Goal: Find specific page/section: Find specific page/section

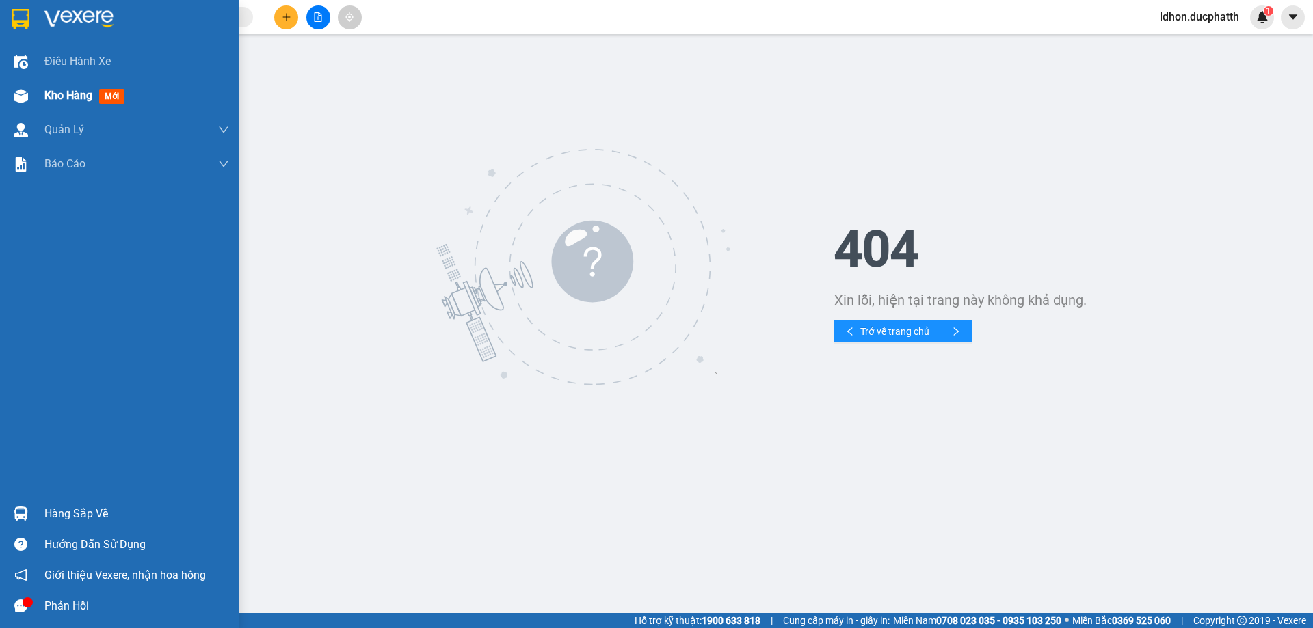
click at [69, 99] on span "Kho hàng" at bounding box center [68, 95] width 48 height 13
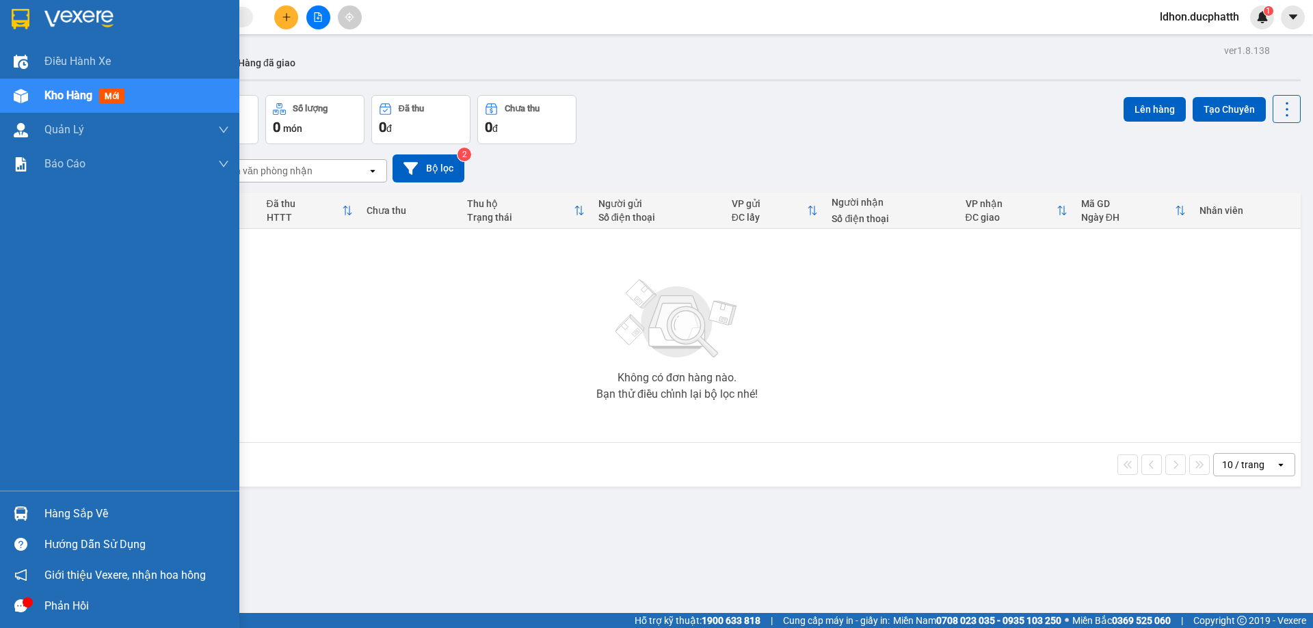
click at [107, 506] on div "Hàng sắp về" at bounding box center [136, 514] width 185 height 21
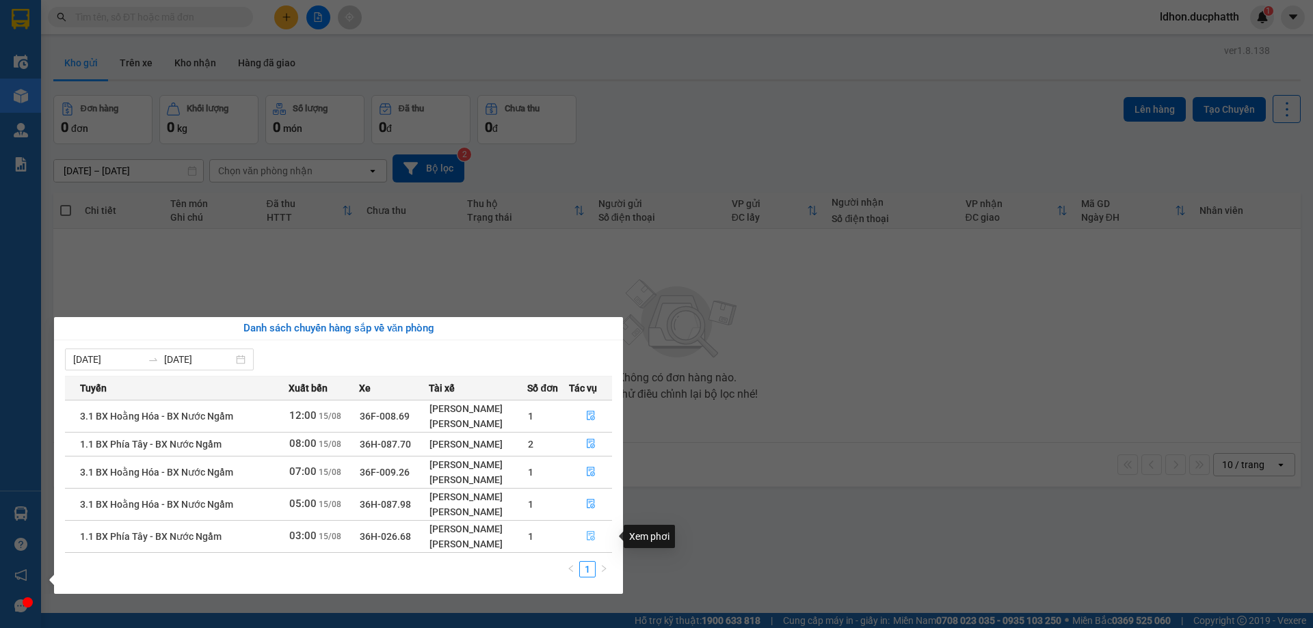
click at [587, 537] on icon "file-done" at bounding box center [591, 536] width 10 height 10
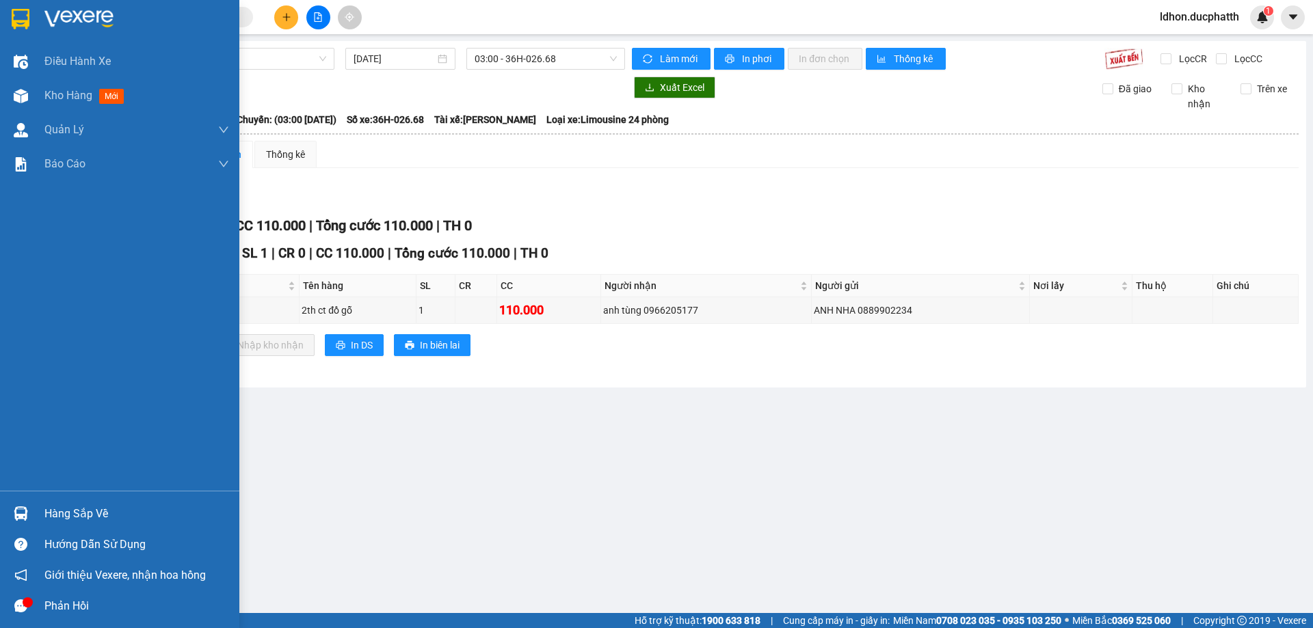
click at [59, 522] on div "Hàng sắp về" at bounding box center [136, 514] width 185 height 21
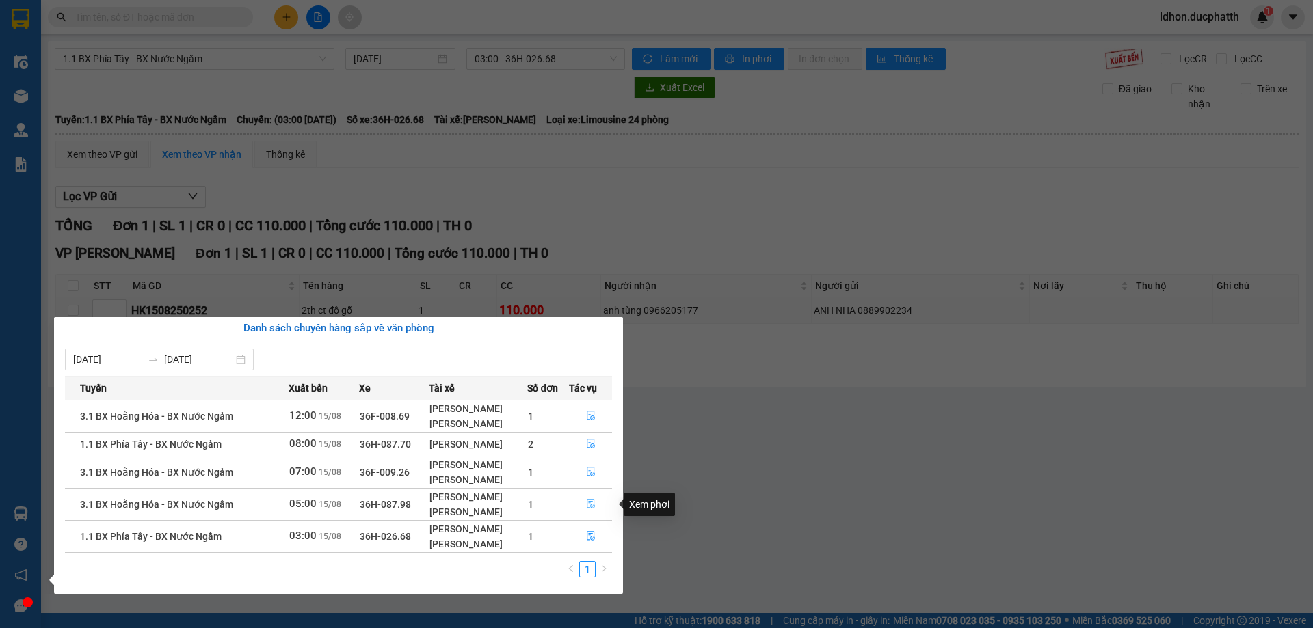
click at [587, 503] on icon "file-done" at bounding box center [591, 504] width 10 height 10
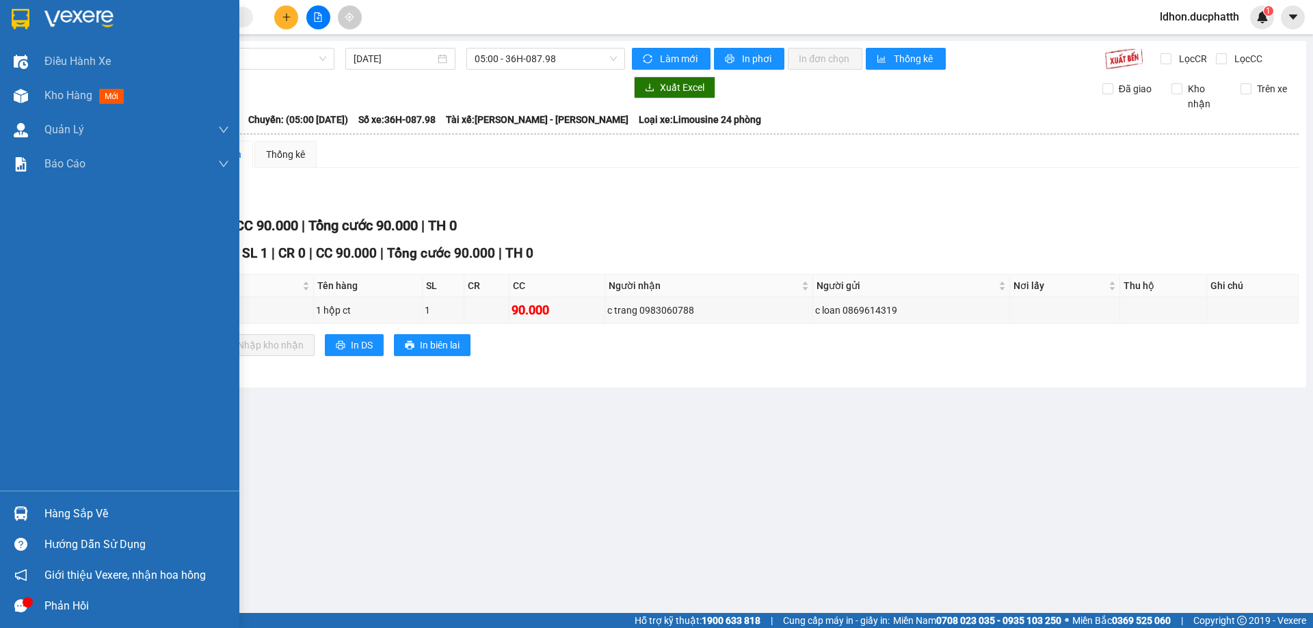
click at [65, 515] on div "Hàng sắp về" at bounding box center [136, 514] width 185 height 21
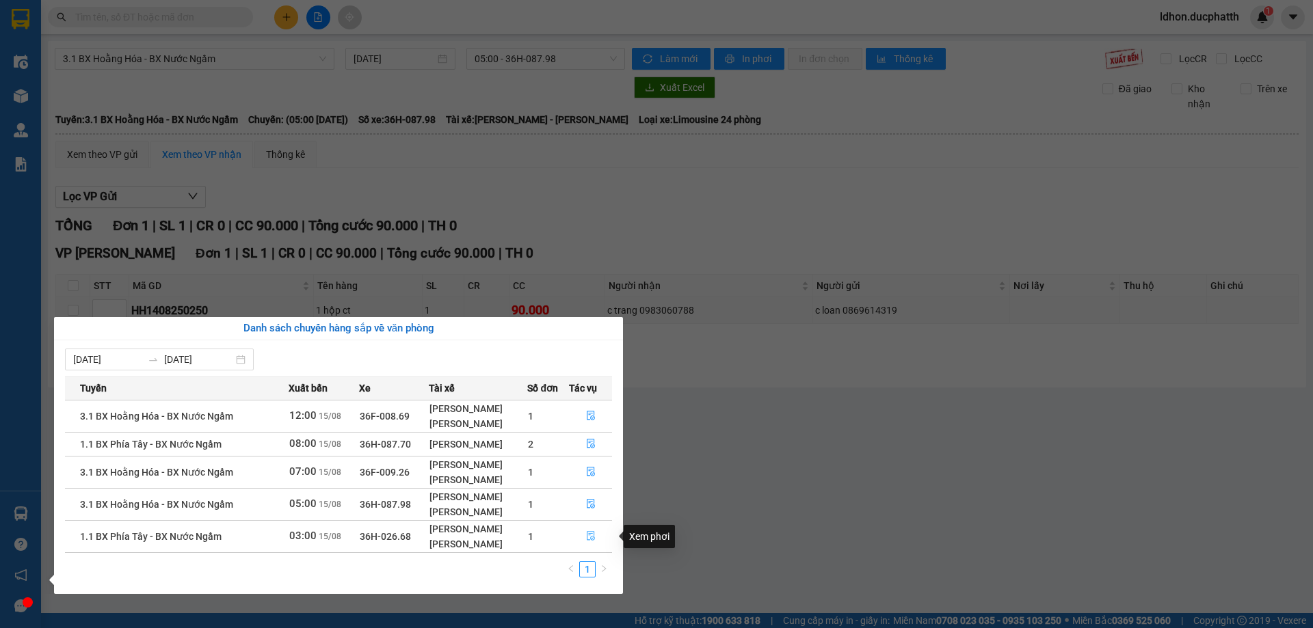
click at [590, 531] on icon "file-done" at bounding box center [591, 536] width 10 height 10
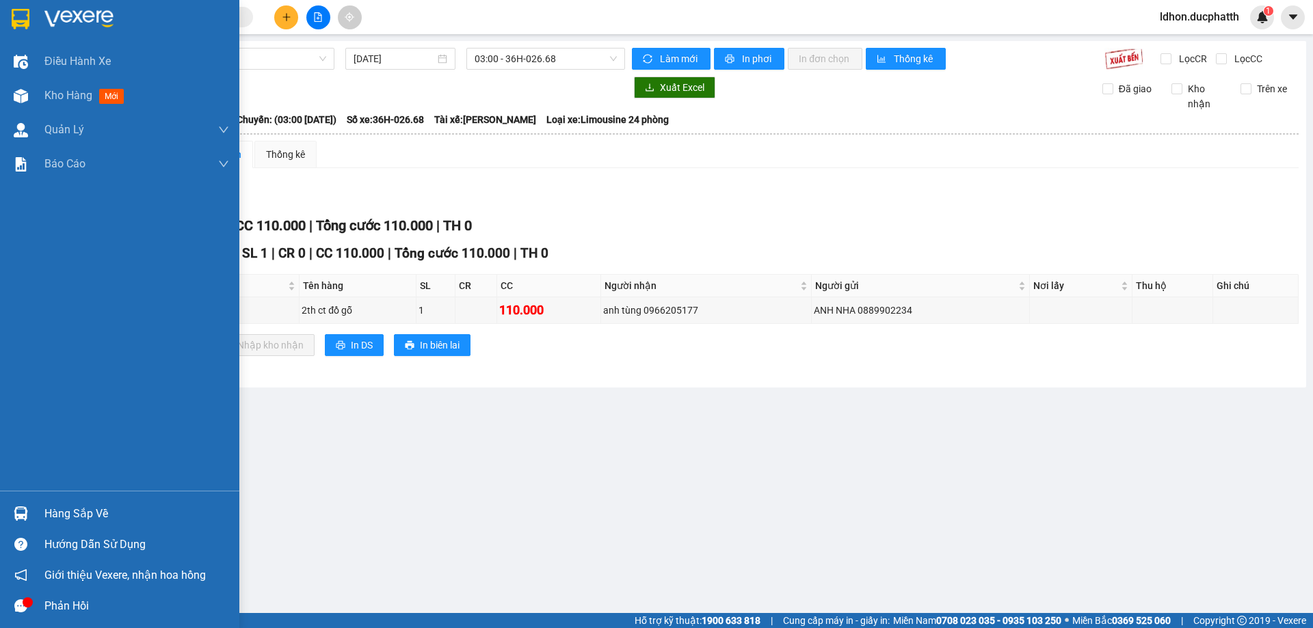
click at [67, 518] on div "Hàng sắp về" at bounding box center [136, 514] width 185 height 21
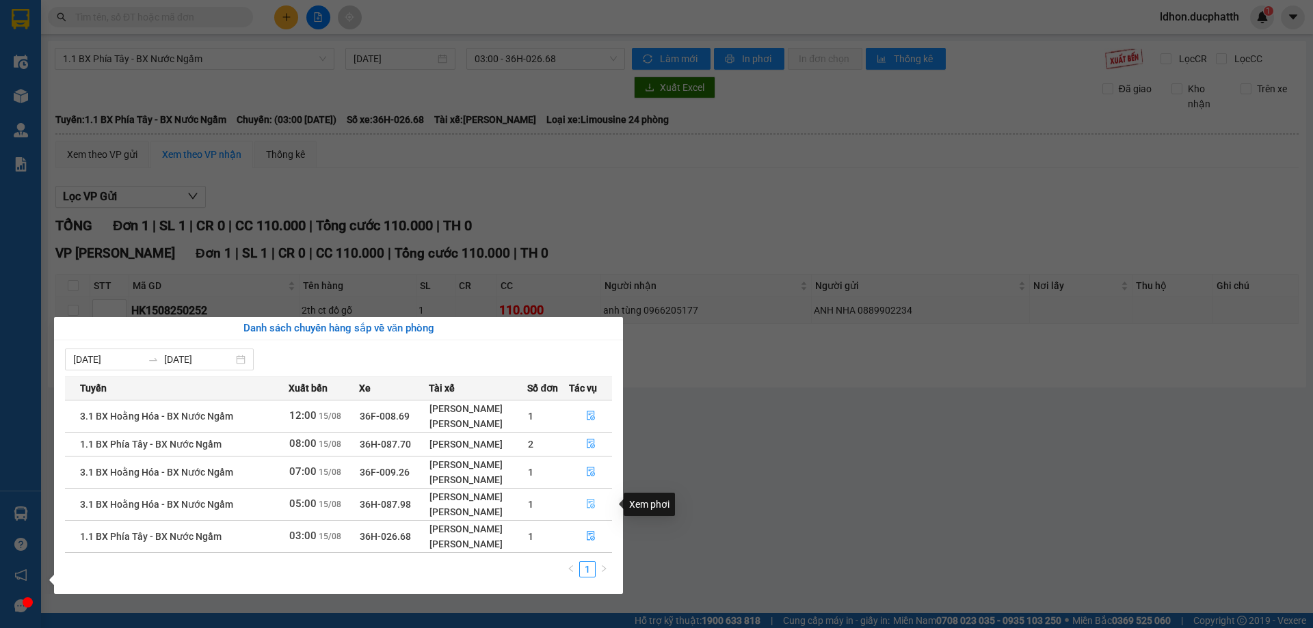
click at [587, 504] on icon "file-done" at bounding box center [591, 505] width 8 height 10
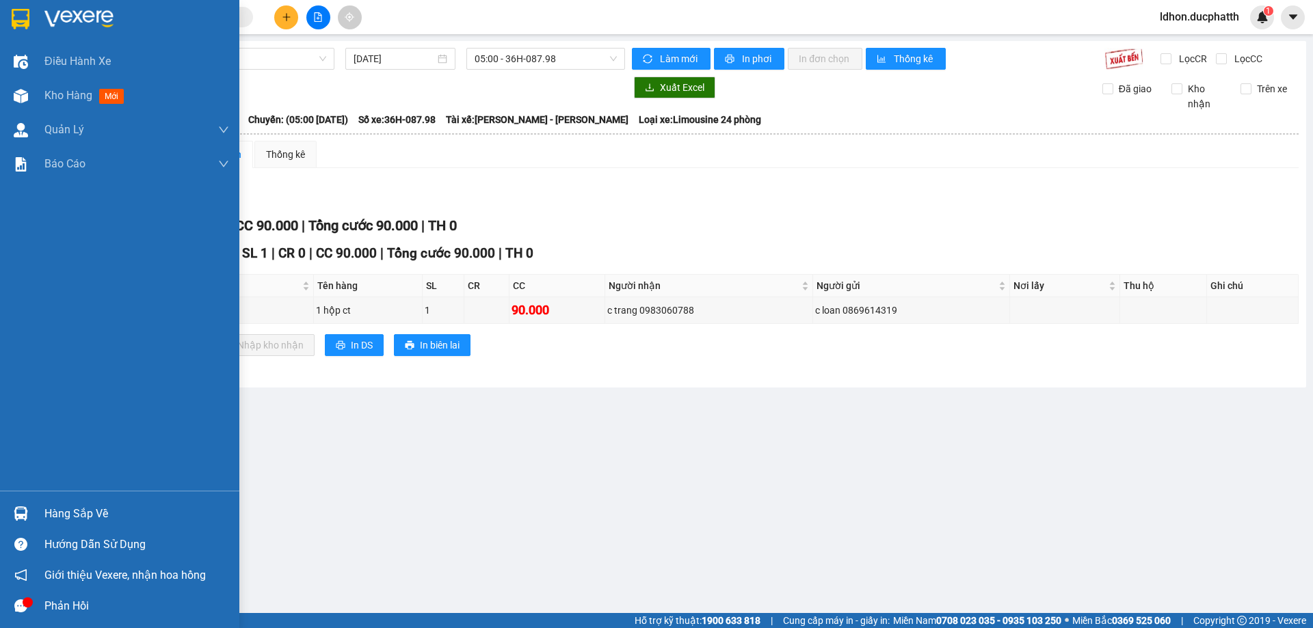
click at [75, 518] on div "Hàng sắp về" at bounding box center [136, 514] width 185 height 21
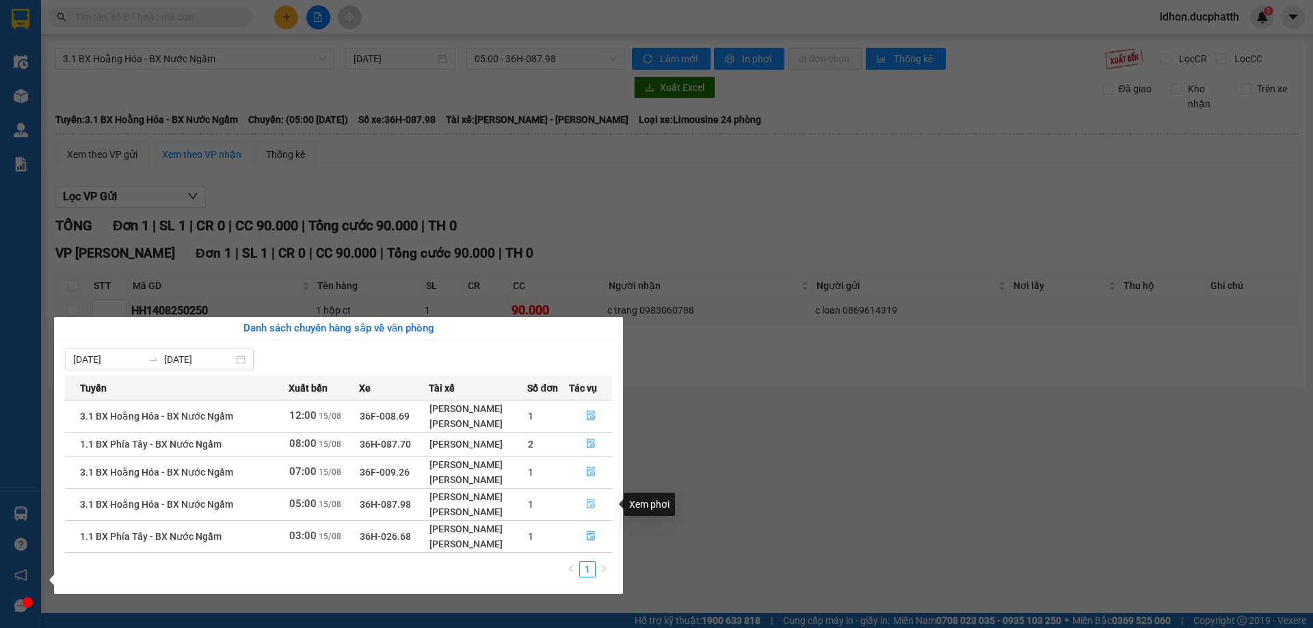
click at [589, 515] on button "button" at bounding box center [591, 505] width 42 height 22
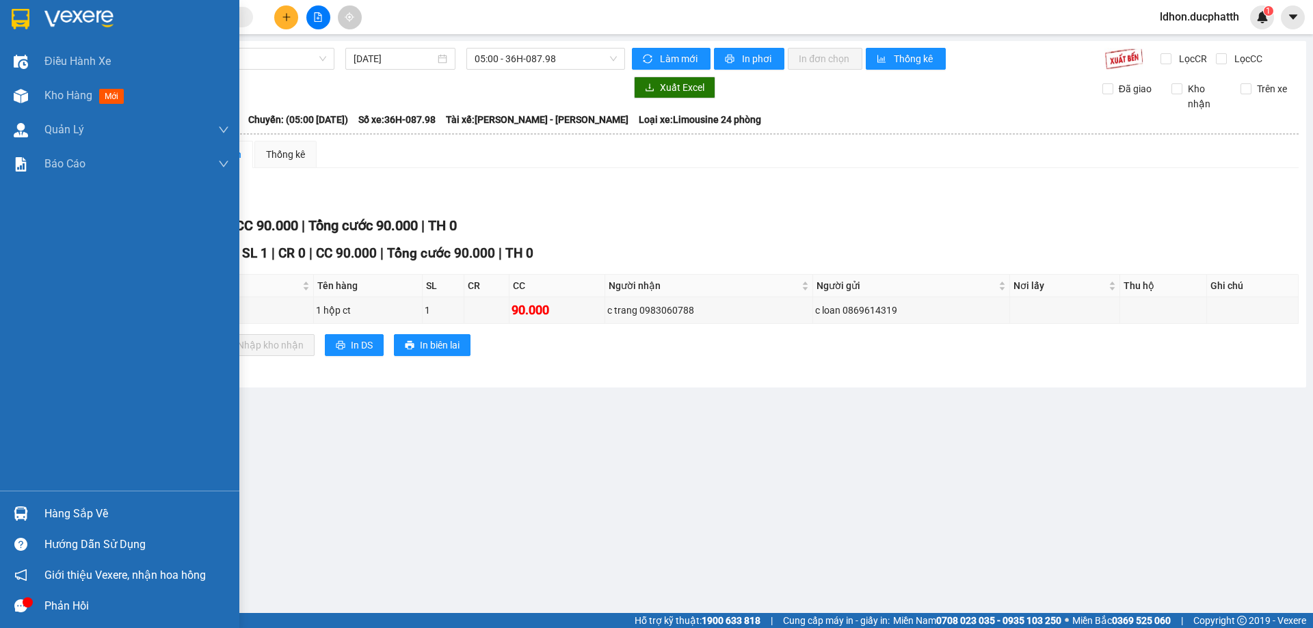
click at [32, 503] on div at bounding box center [21, 514] width 24 height 24
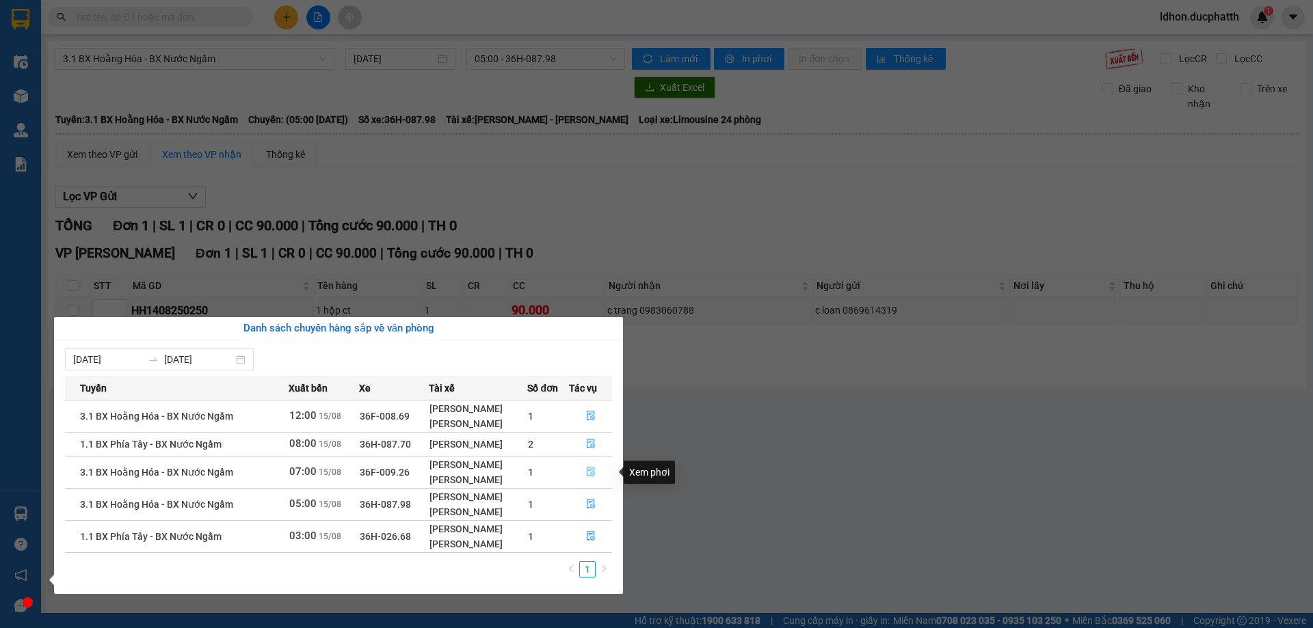
click at [589, 478] on span "file-done" at bounding box center [591, 472] width 10 height 11
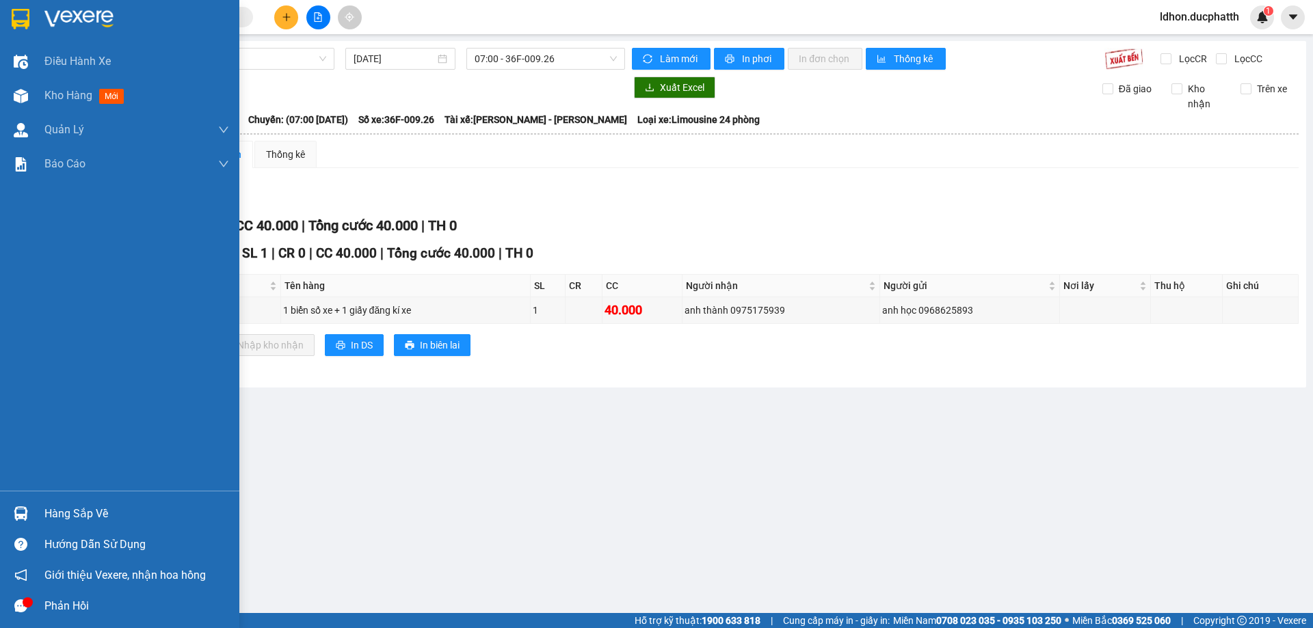
click at [16, 515] on img at bounding box center [21, 514] width 14 height 14
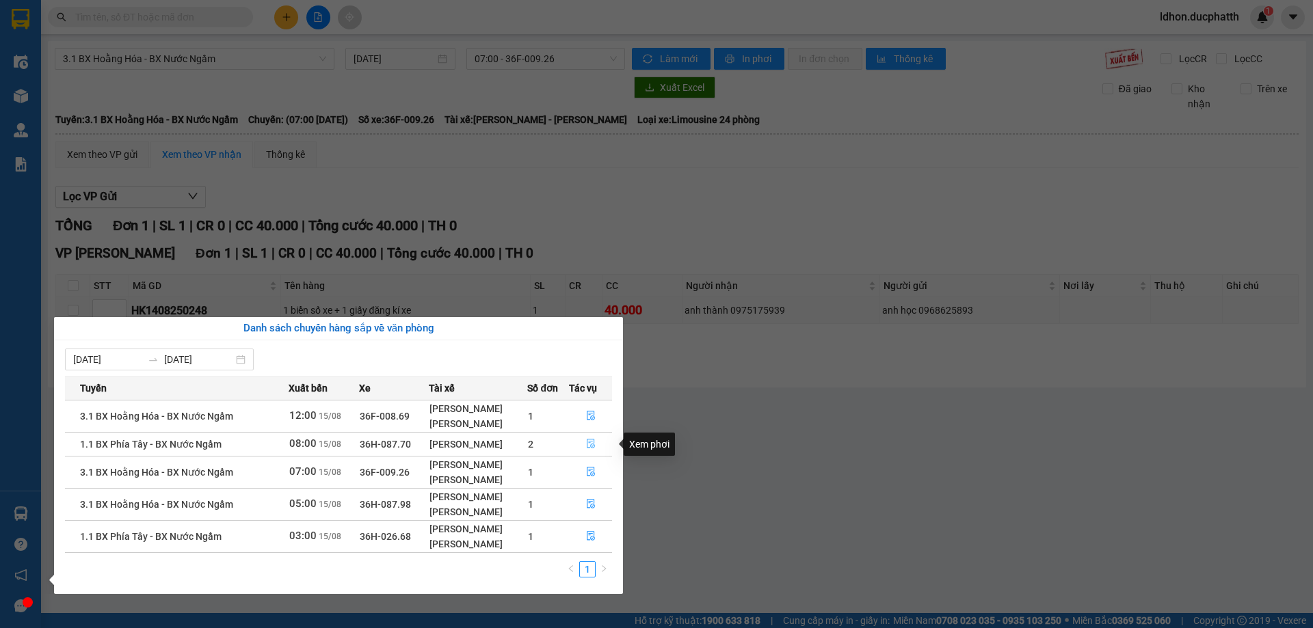
click at [584, 440] on button "button" at bounding box center [591, 444] width 42 height 22
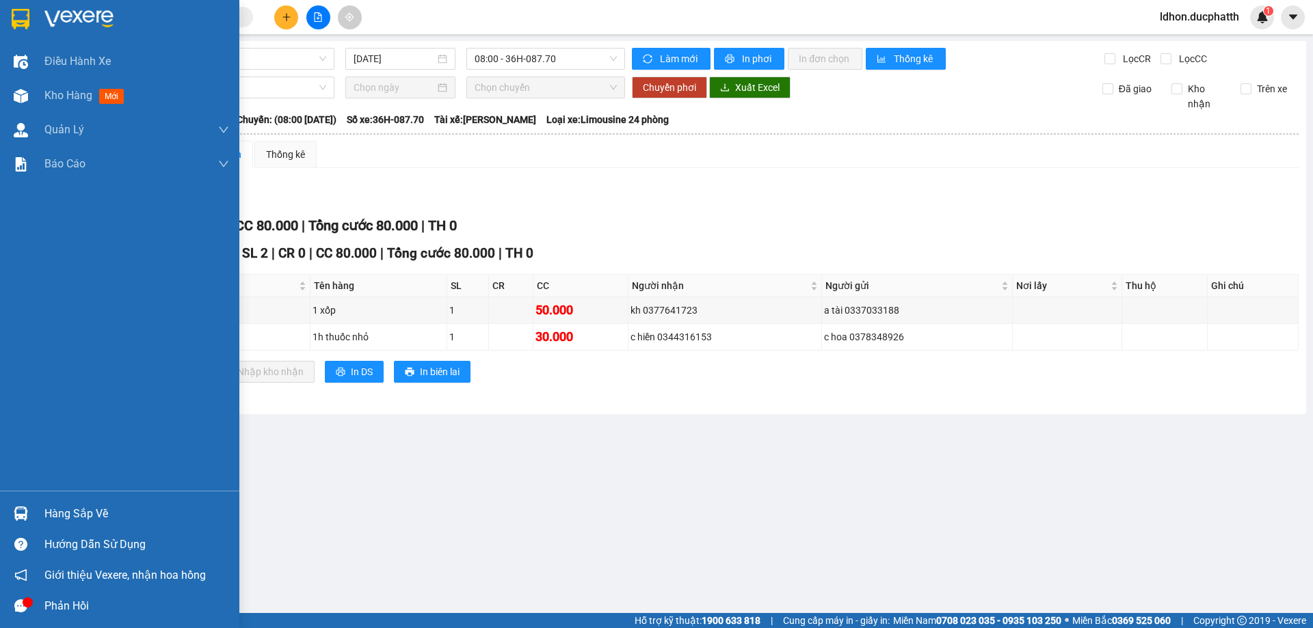
click at [40, 515] on div "Hàng sắp về" at bounding box center [119, 513] width 239 height 31
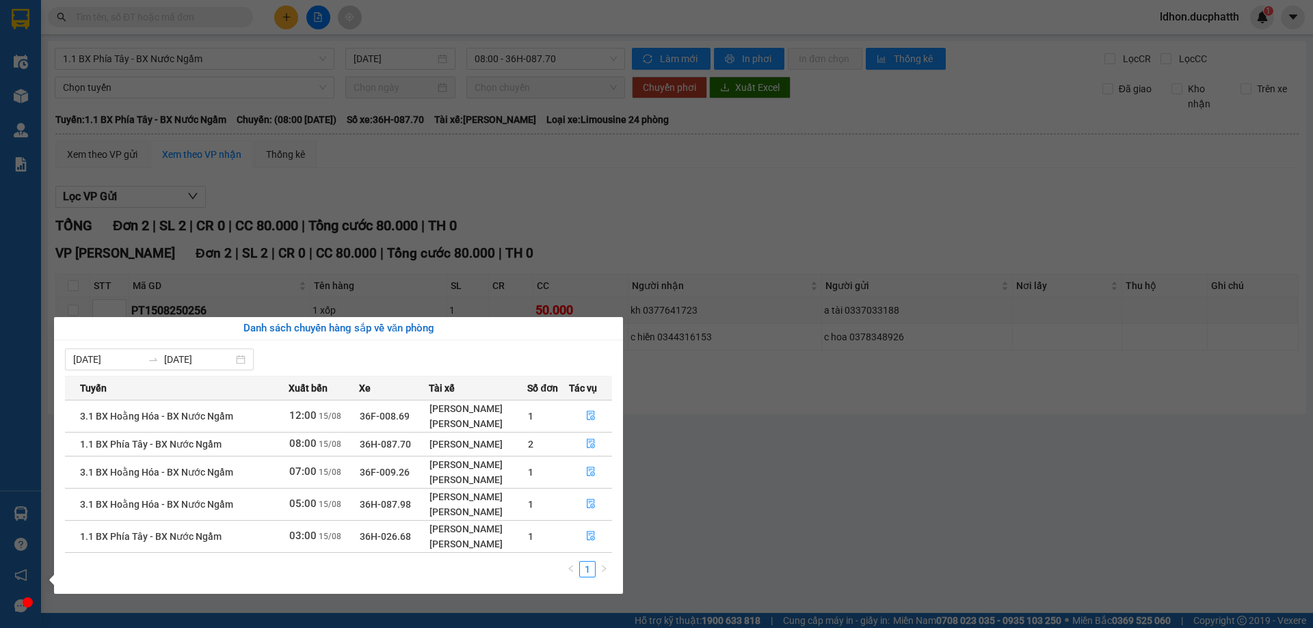
click at [770, 427] on section "Kết quả tìm kiếm ( 0 ) Bộ lọc No Data ldhon.ducphatth 1 Điều hành xe Kho hàng m…" at bounding box center [656, 314] width 1313 height 628
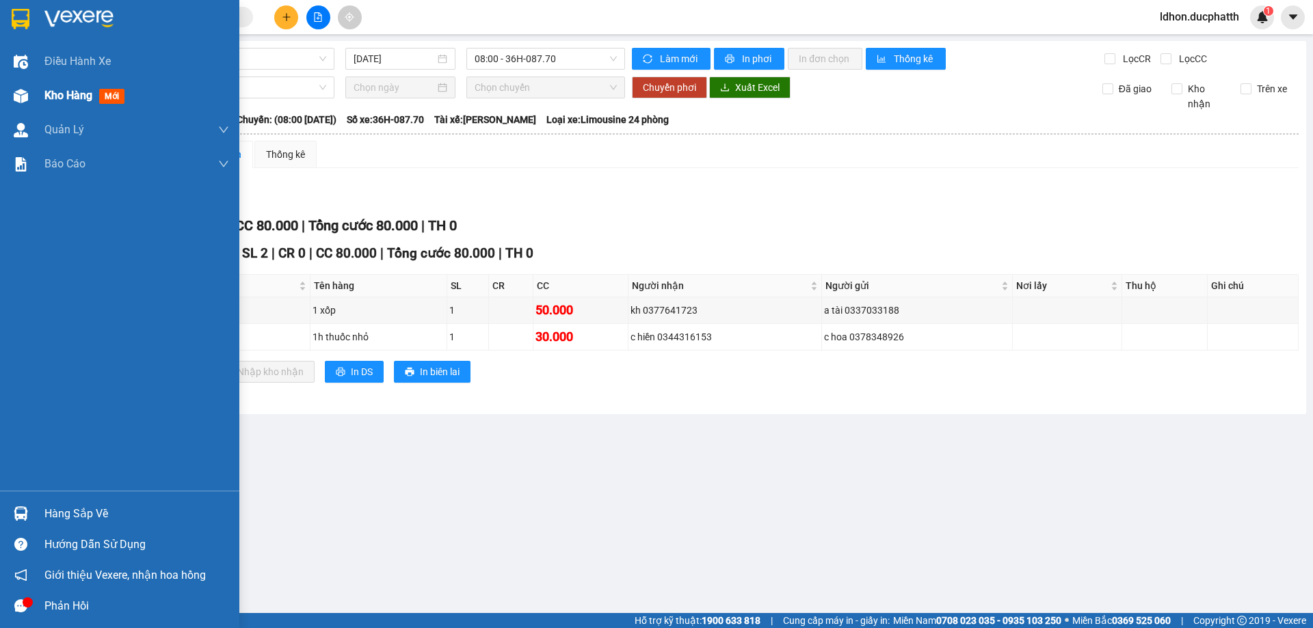
click at [50, 90] on span "Kho hàng" at bounding box center [68, 95] width 48 height 13
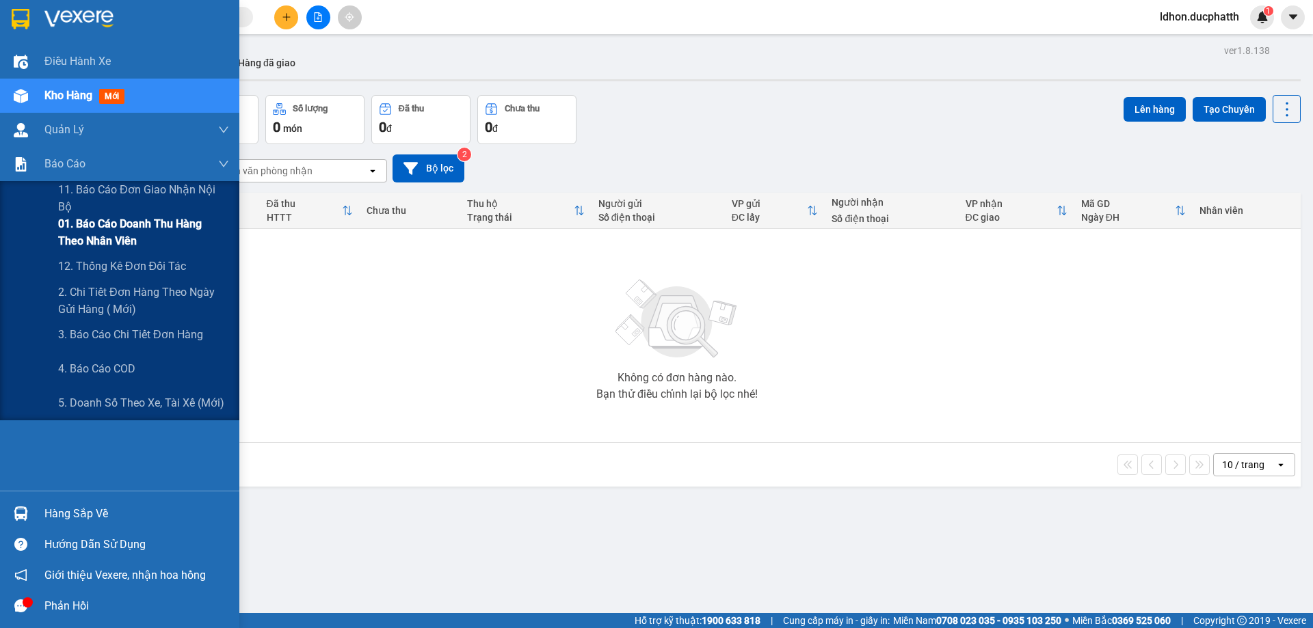
click at [118, 245] on span "01. Báo cáo doanh thu hàng theo nhân viên" at bounding box center [143, 232] width 171 height 34
